Goal: Task Accomplishment & Management: Complete application form

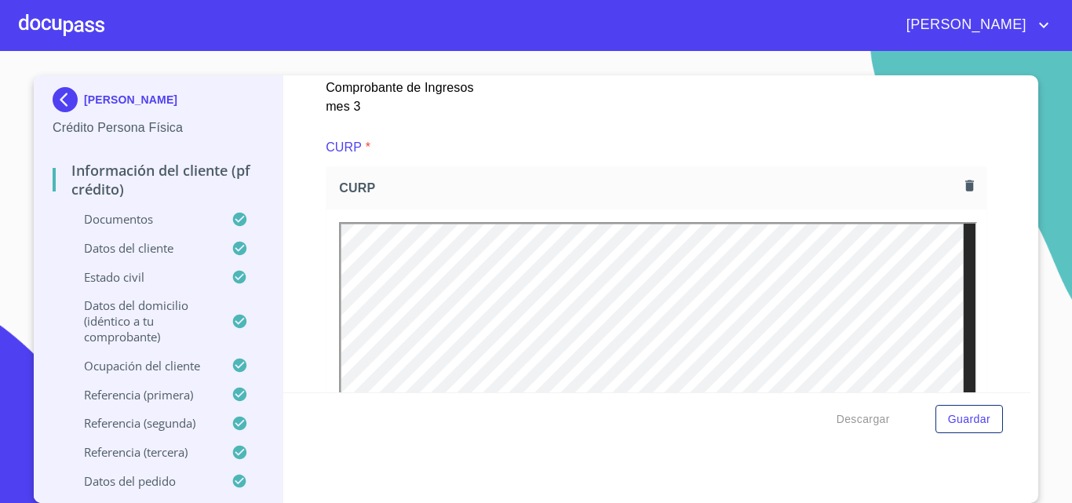
scroll to position [4239, 0]
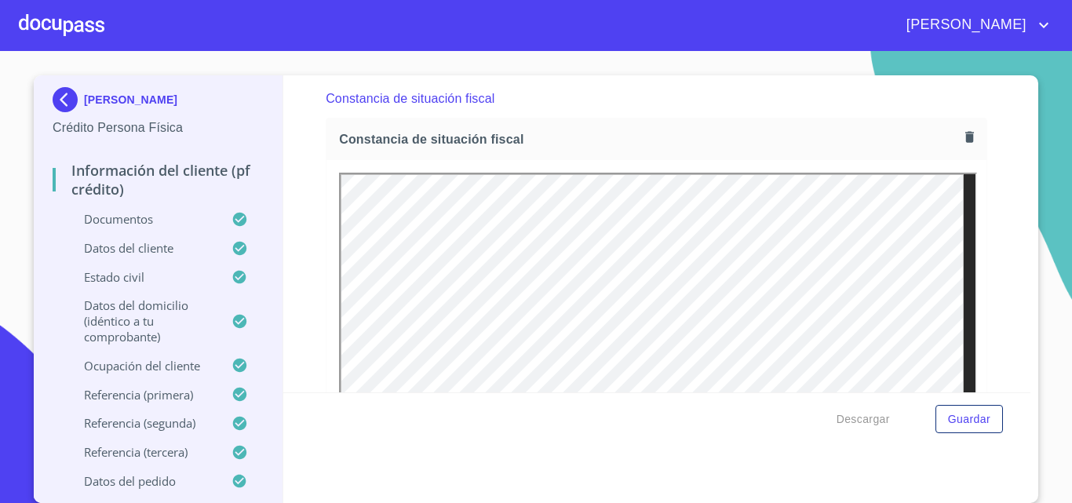
click at [57, 27] on div at bounding box center [62, 25] width 86 height 50
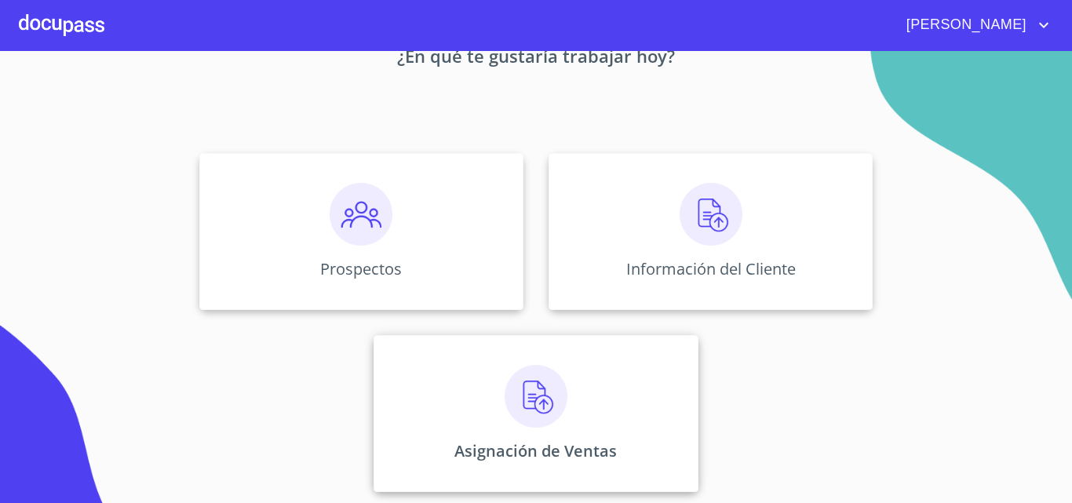
scroll to position [104, 0]
click at [581, 429] on div "Asignación de Ventas" at bounding box center [536, 412] width 324 height 157
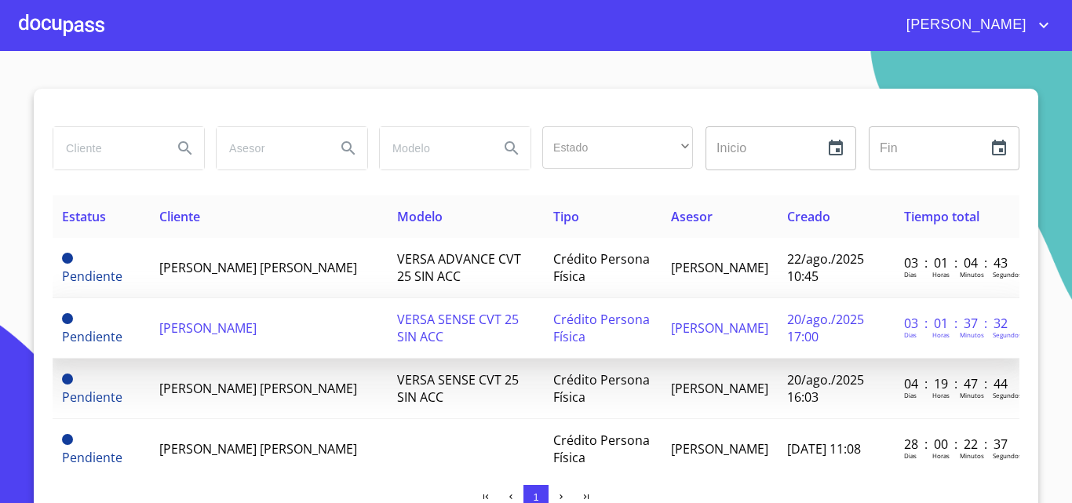
scroll to position [79, 0]
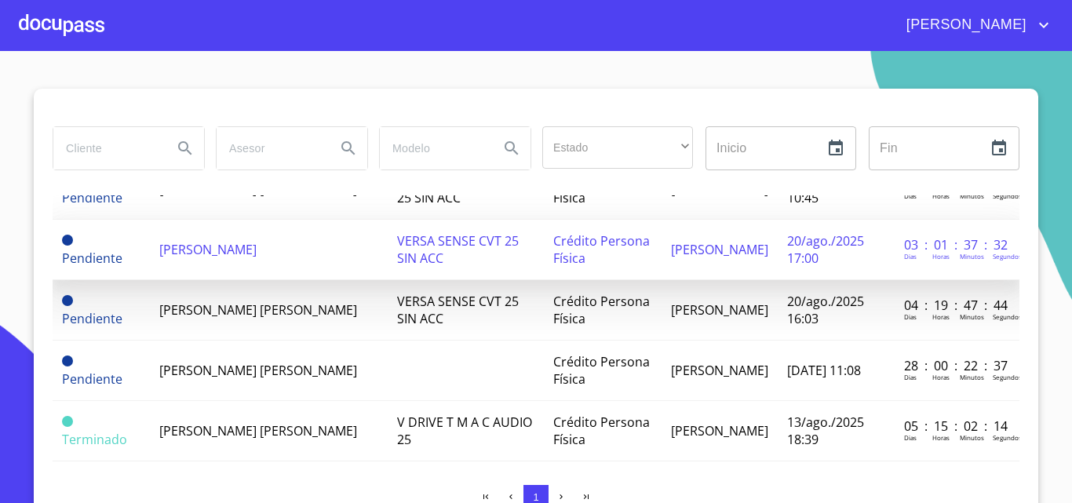
click at [234, 254] on span "[PERSON_NAME]" at bounding box center [207, 249] width 97 height 17
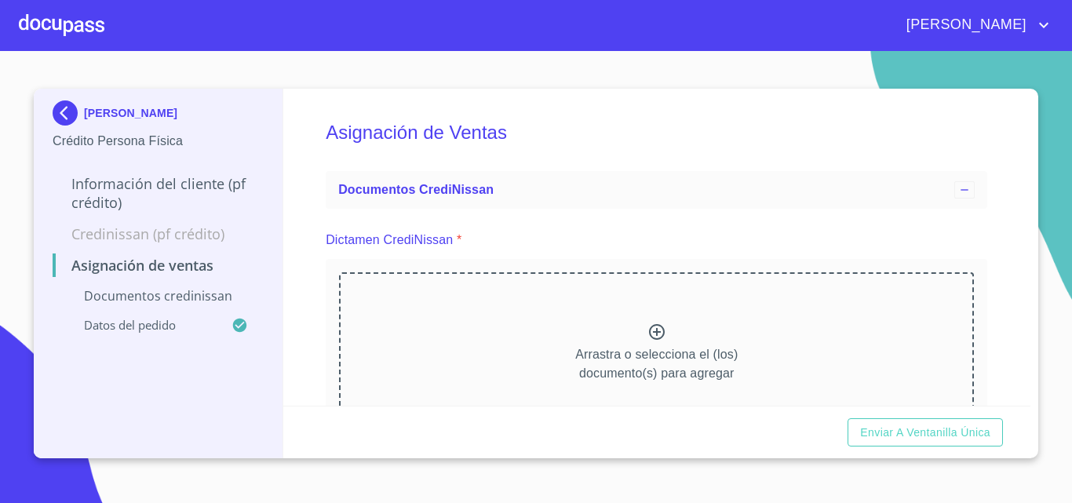
click at [135, 235] on p "Credinissan (PF crédito)" at bounding box center [158, 234] width 211 height 19
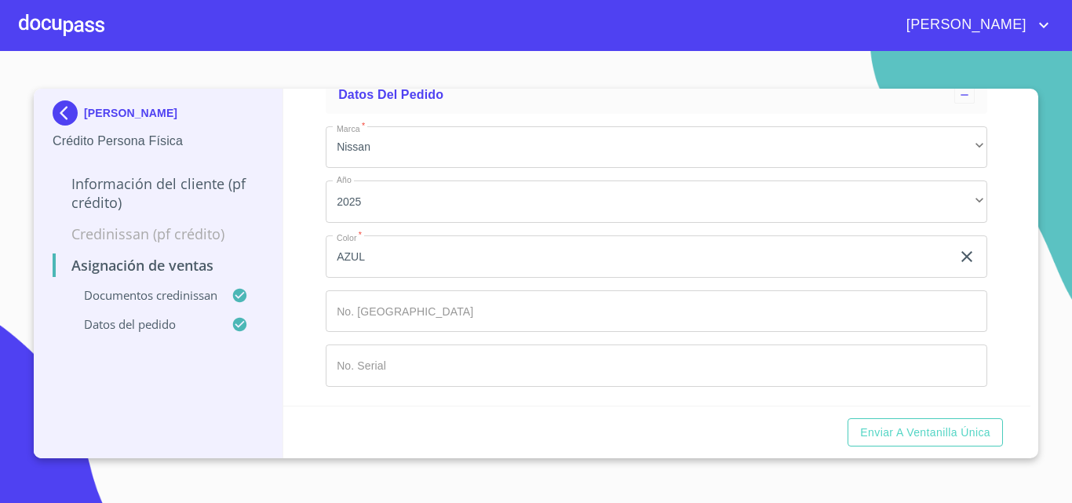
scroll to position [1066, 0]
click at [177, 192] on p "Información del cliente (PF crédito)" at bounding box center [158, 193] width 211 height 38
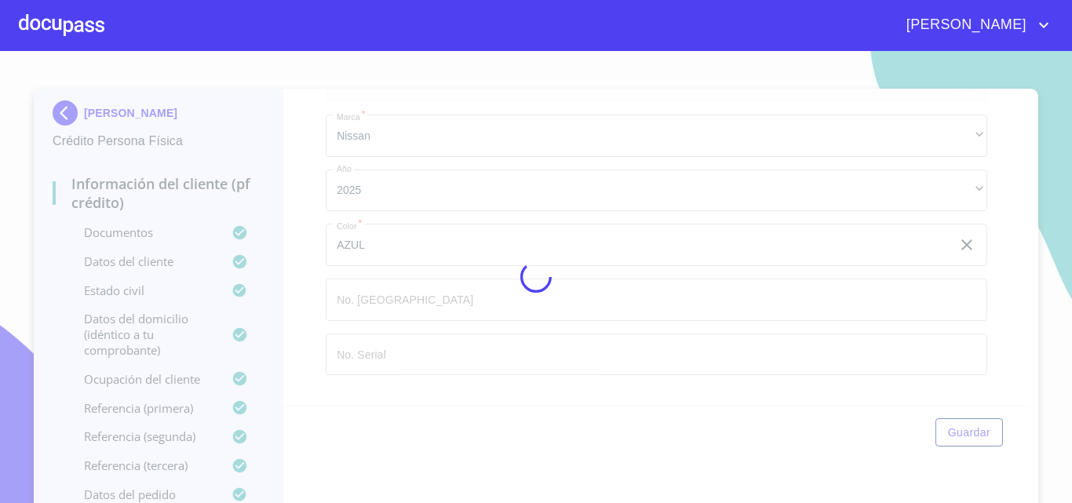
scroll to position [95, 0]
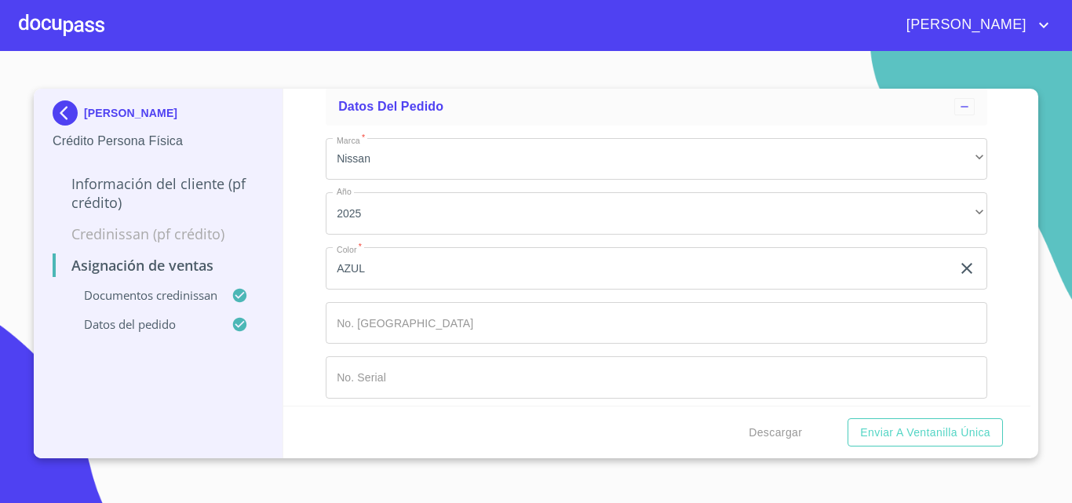
scroll to position [1066, 0]
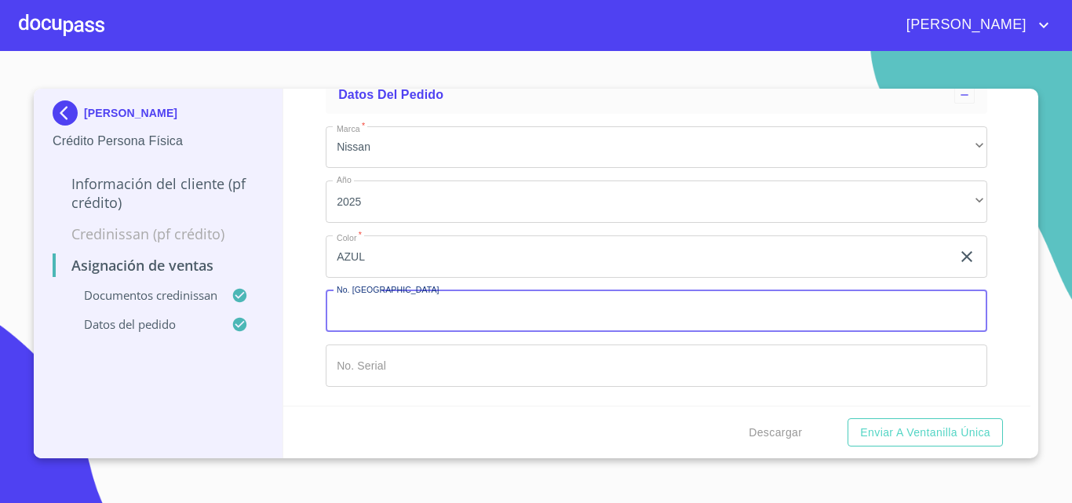
click at [473, 305] on input "Marca   *" at bounding box center [657, 311] width 662 height 42
click at [441, 350] on input "Marca   *" at bounding box center [657, 366] width 662 height 42
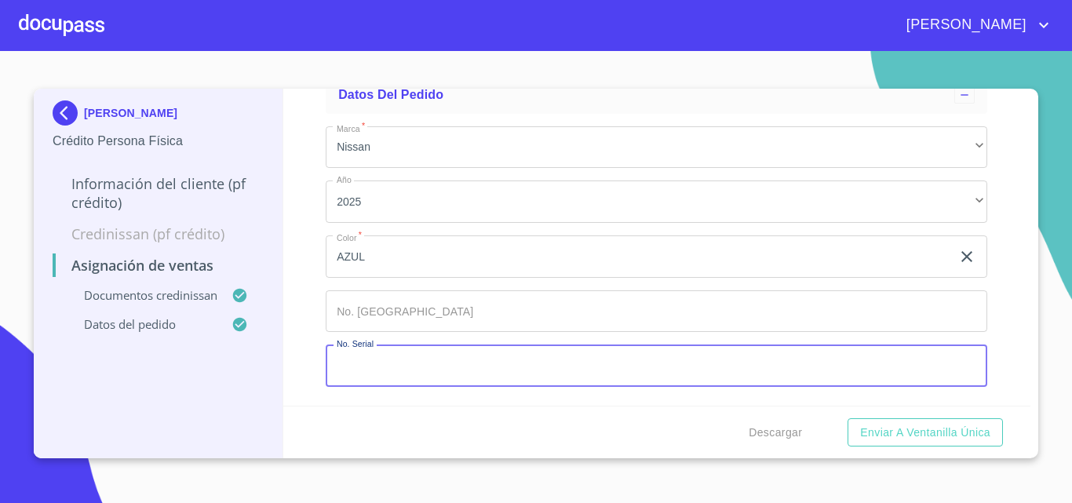
click at [385, 326] on input "Marca   *" at bounding box center [657, 311] width 662 height 42
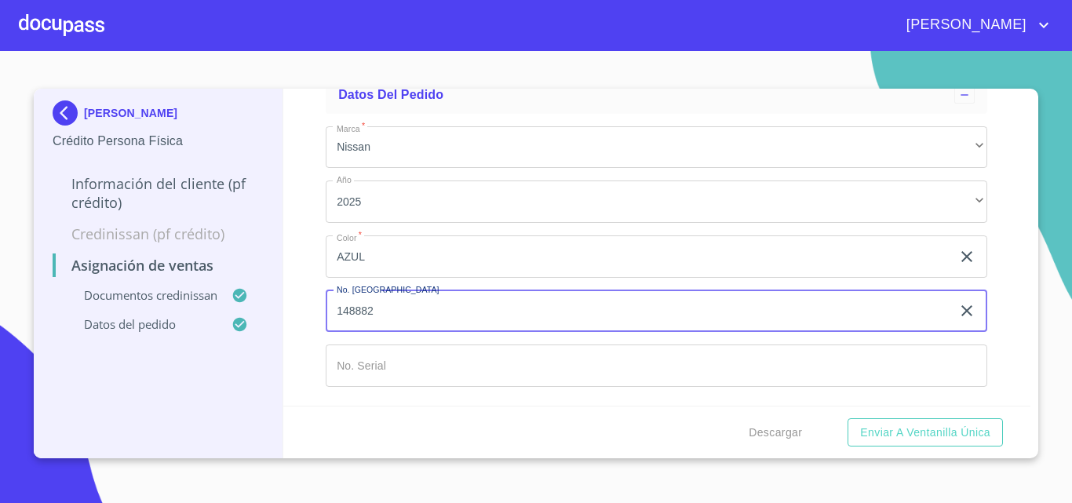
type input "148882"
click at [399, 363] on input "Marca   *" at bounding box center [657, 366] width 662 height 42
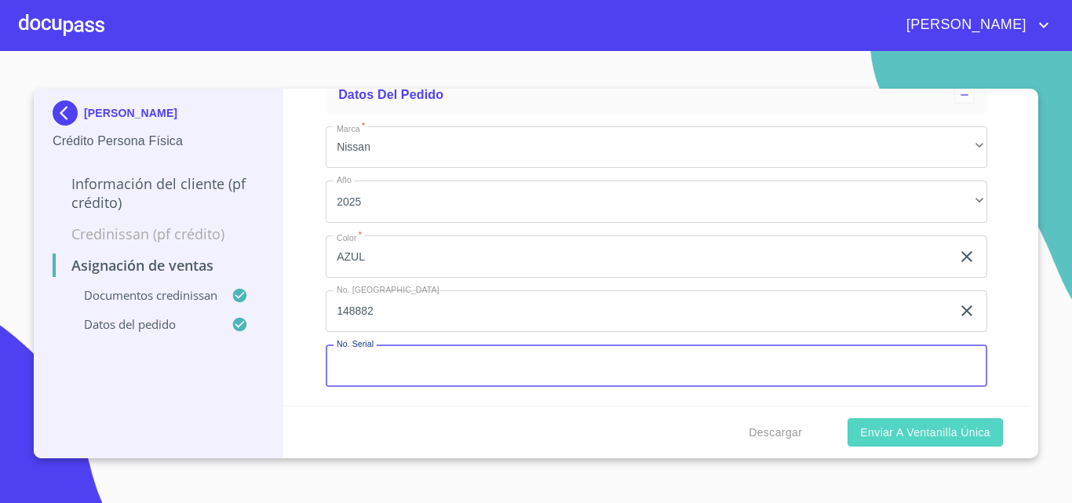
click at [922, 428] on span "Enviar a Ventanilla única" at bounding box center [925, 433] width 130 height 20
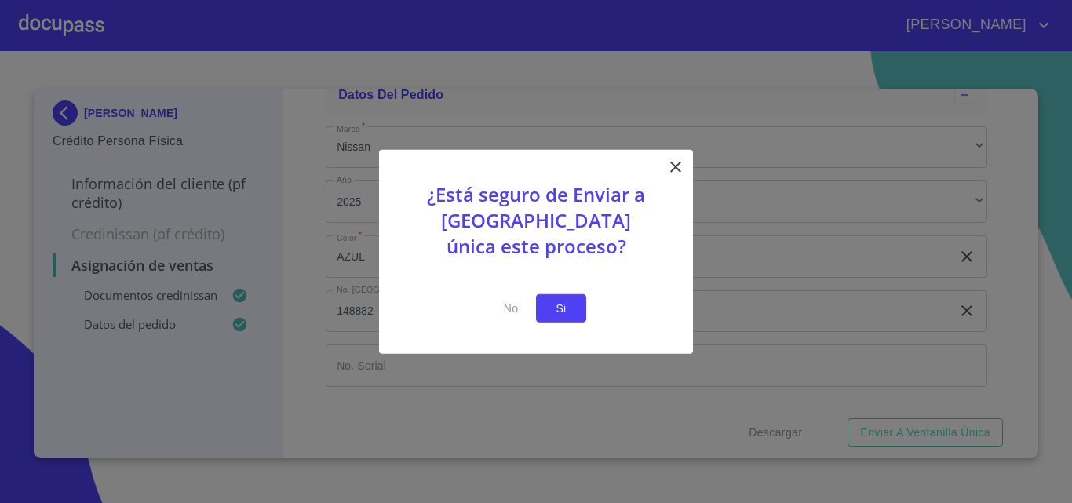
click at [550, 313] on span "Si" at bounding box center [561, 308] width 25 height 20
